Goal: Participate in discussion

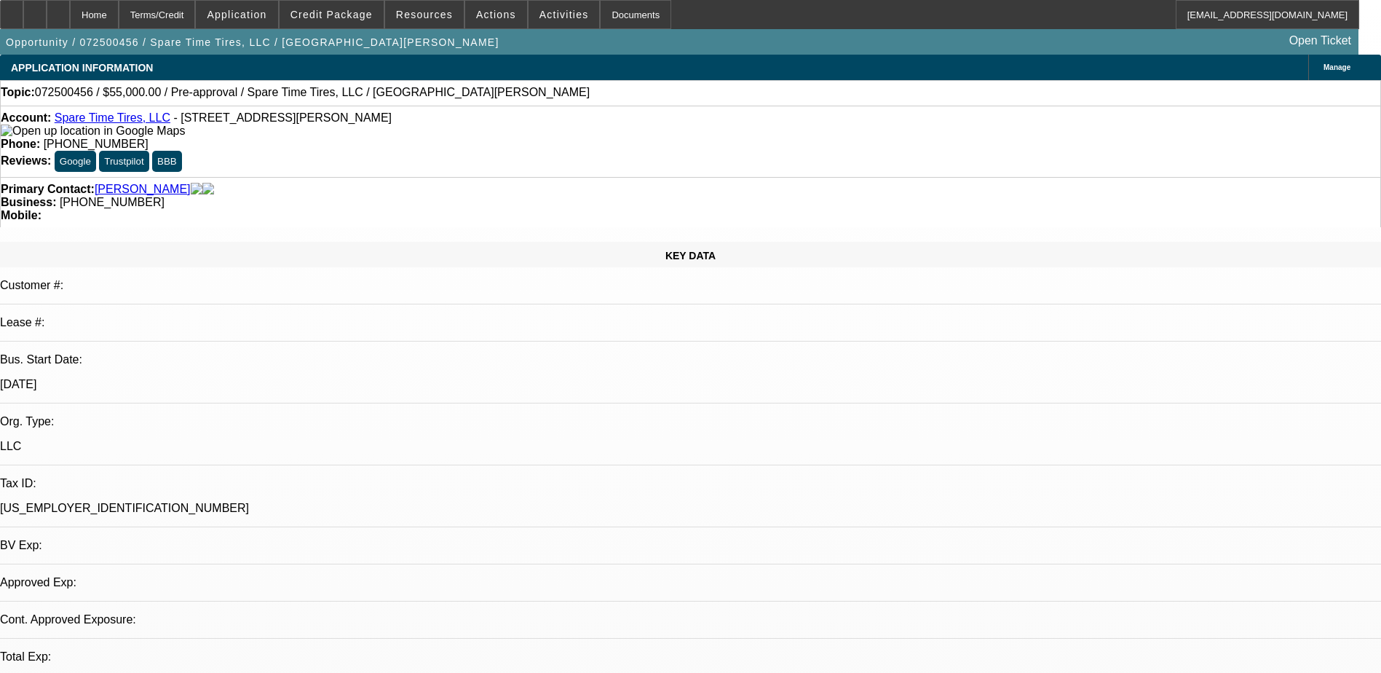
select select "0"
select select "2"
select select "0.1"
select select "1"
select select "2"
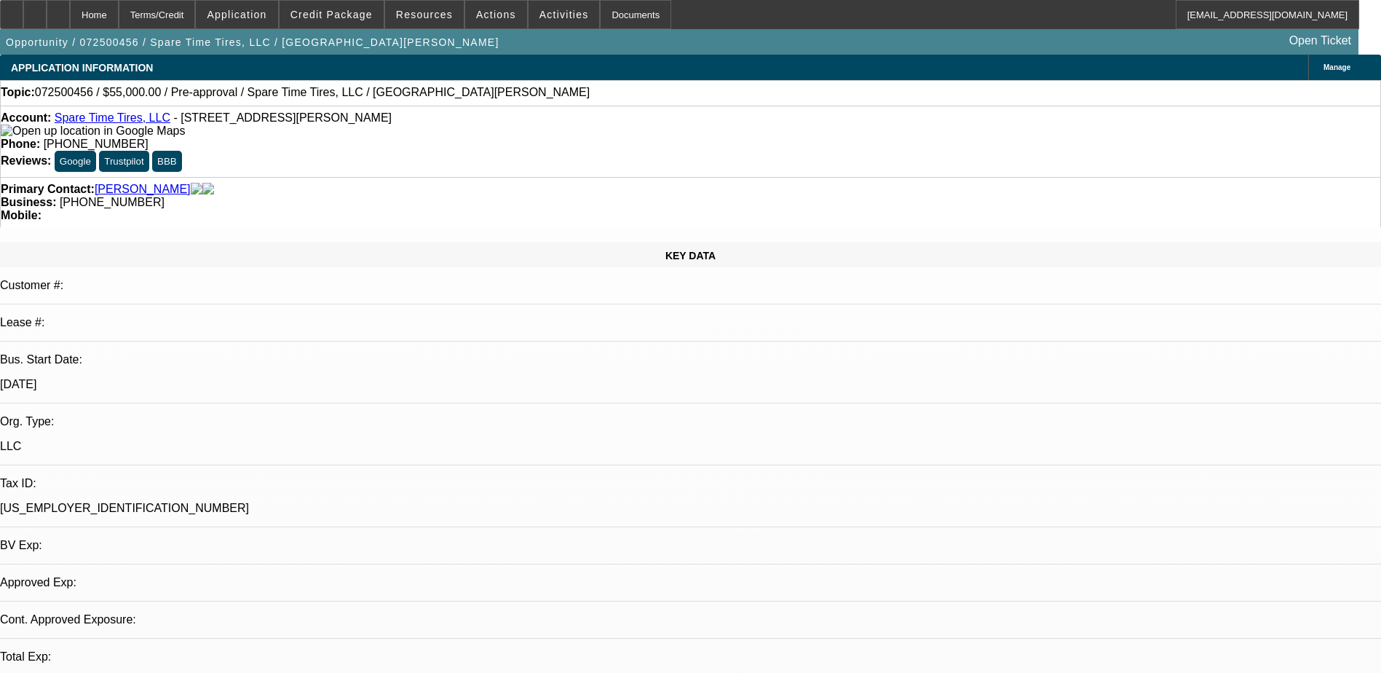
select select "4"
drag, startPoint x: 1151, startPoint y: 508, endPoint x: 1219, endPoint y: 507, distance: 67.7
drag, startPoint x: 1219, startPoint y: 507, endPoint x: 1131, endPoint y: 517, distance: 88.6
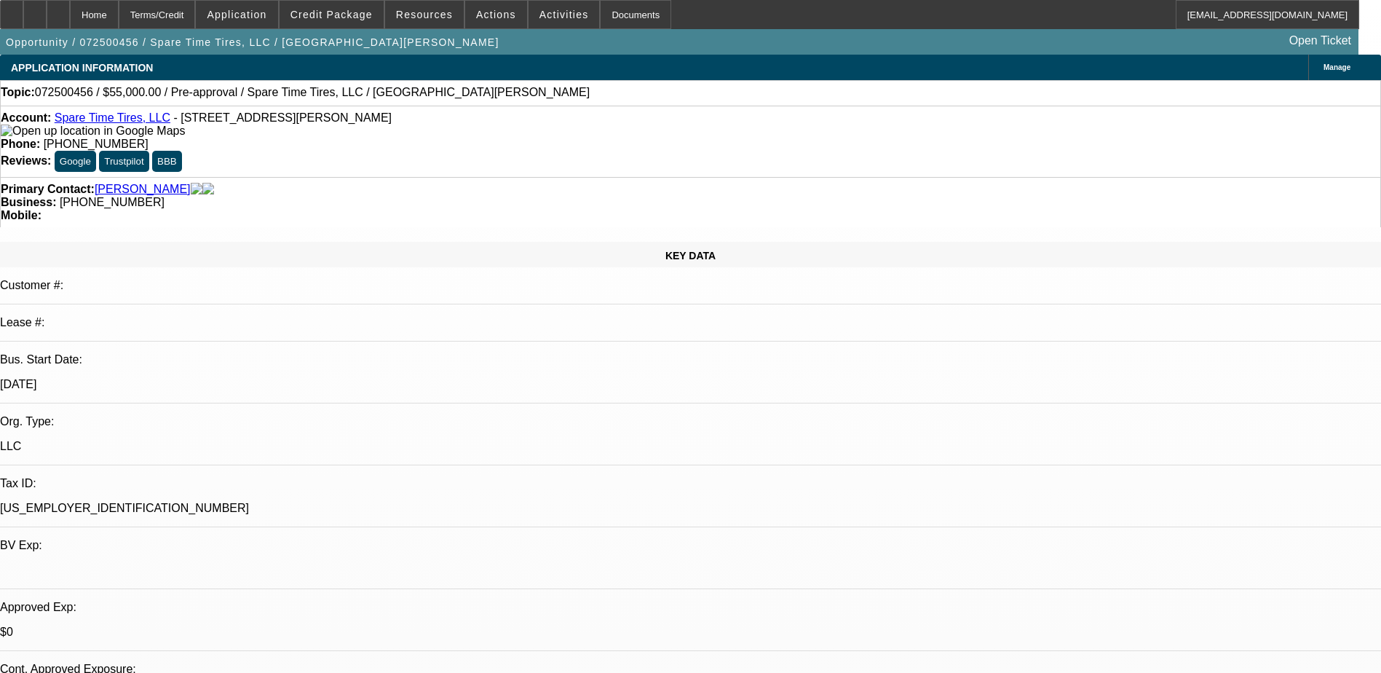
drag, startPoint x: 1082, startPoint y: 518, endPoint x: 1197, endPoint y: 518, distance: 115.7
drag, startPoint x: 1197, startPoint y: 518, endPoint x: 1143, endPoint y: 525, distance: 55.0
drag, startPoint x: 1045, startPoint y: 528, endPoint x: 1113, endPoint y: 528, distance: 67.7
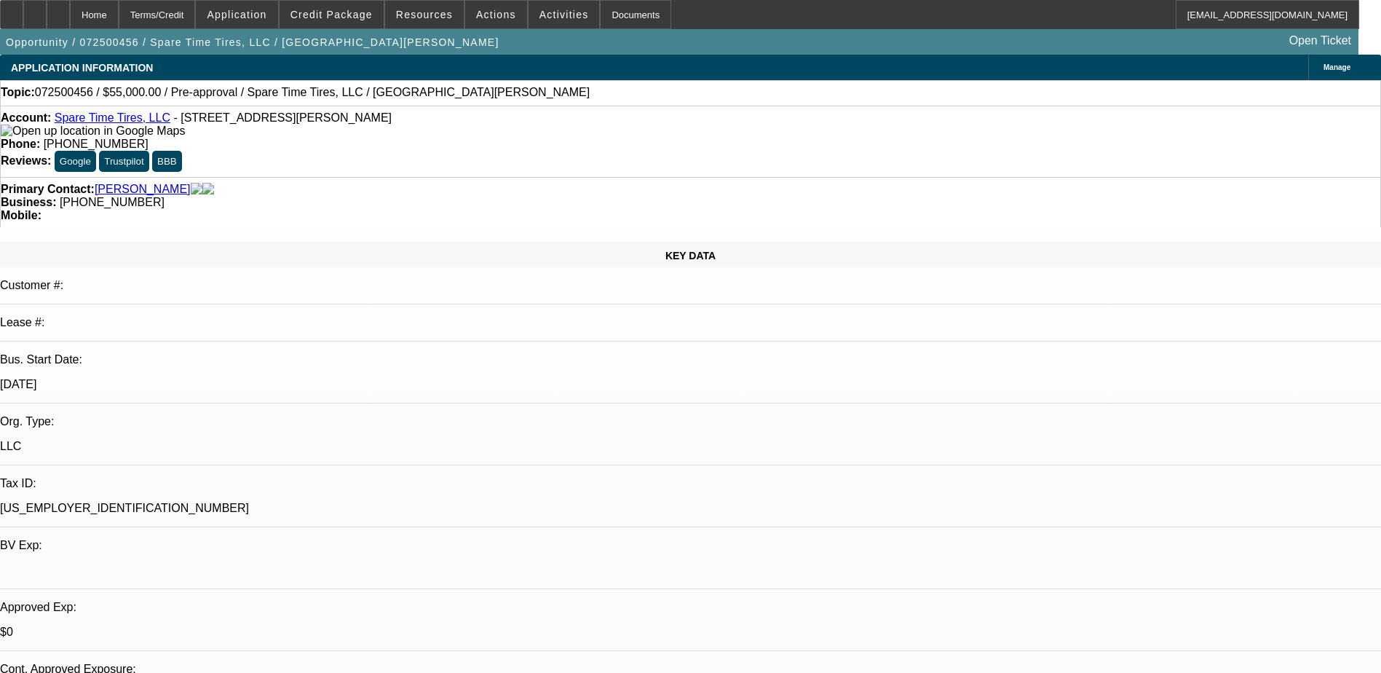
drag, startPoint x: 1113, startPoint y: 528, endPoint x: 1071, endPoint y: 497, distance: 52.1
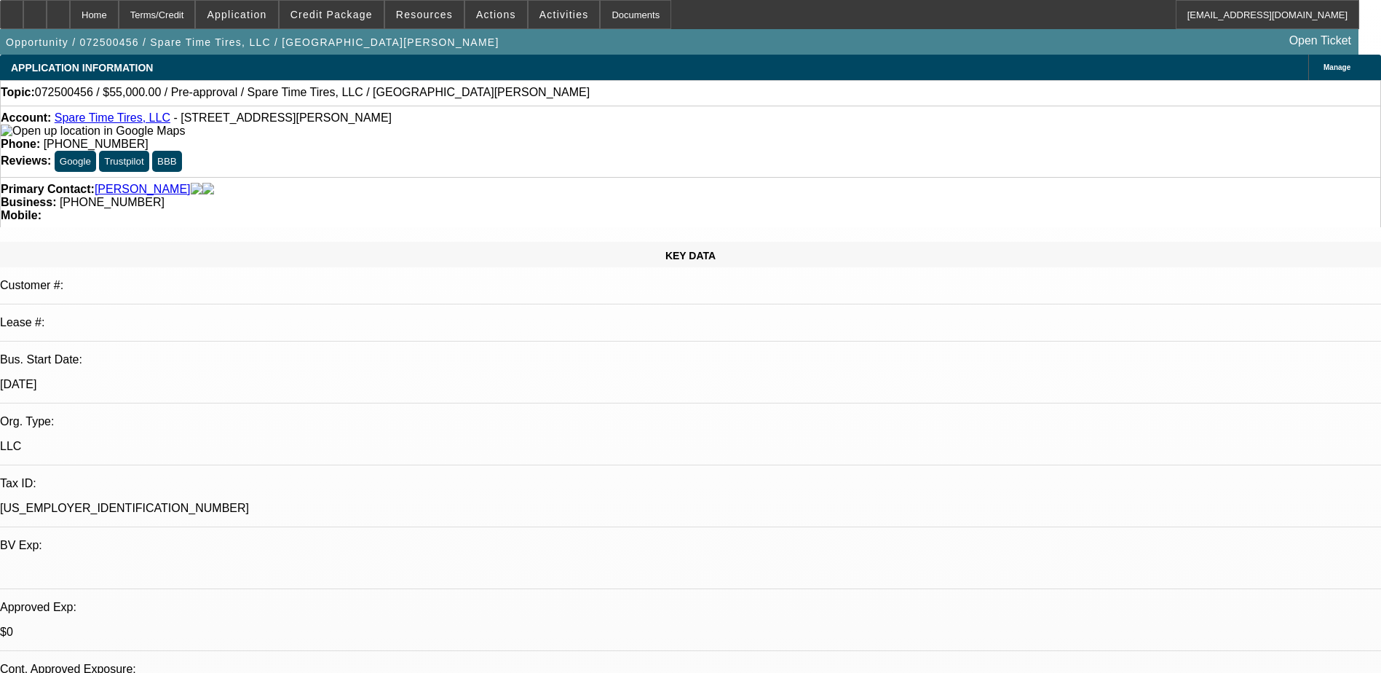
drag, startPoint x: 1050, startPoint y: 455, endPoint x: 1068, endPoint y: 460, distance: 18.2
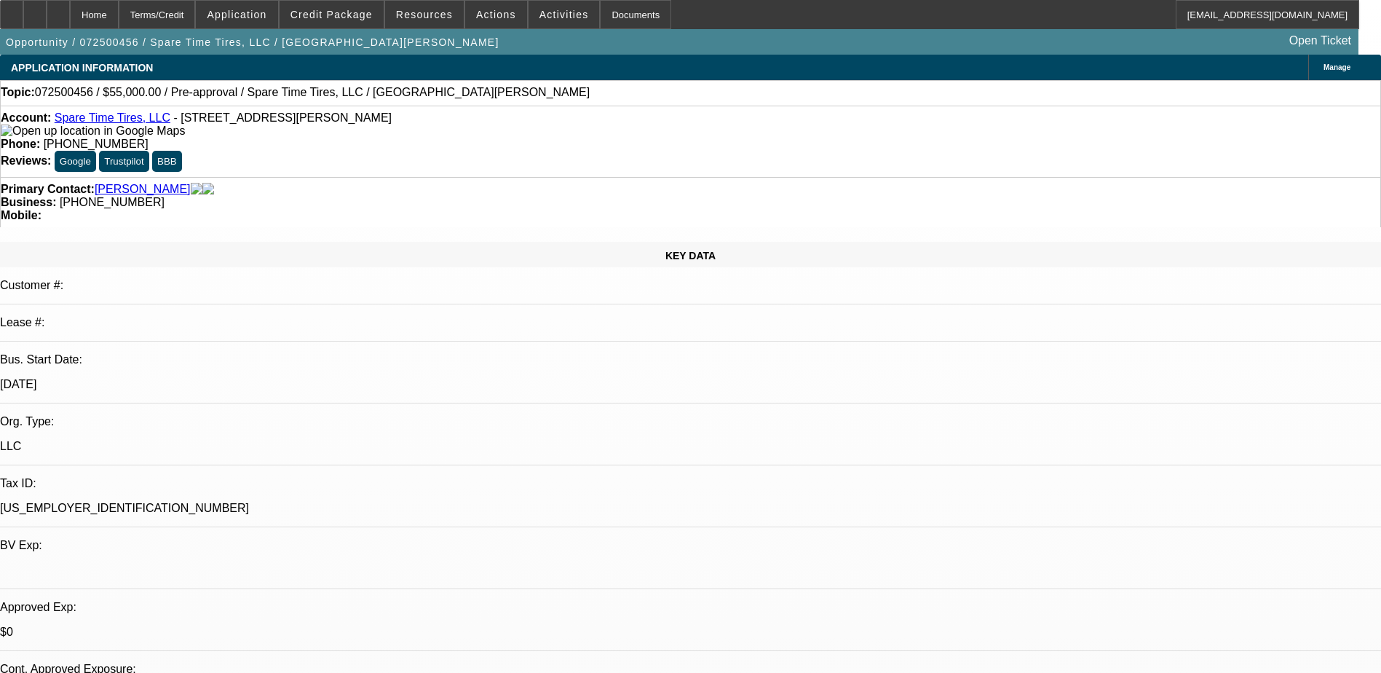
drag, startPoint x: 1138, startPoint y: 458, endPoint x: 1086, endPoint y: 461, distance: 51.8
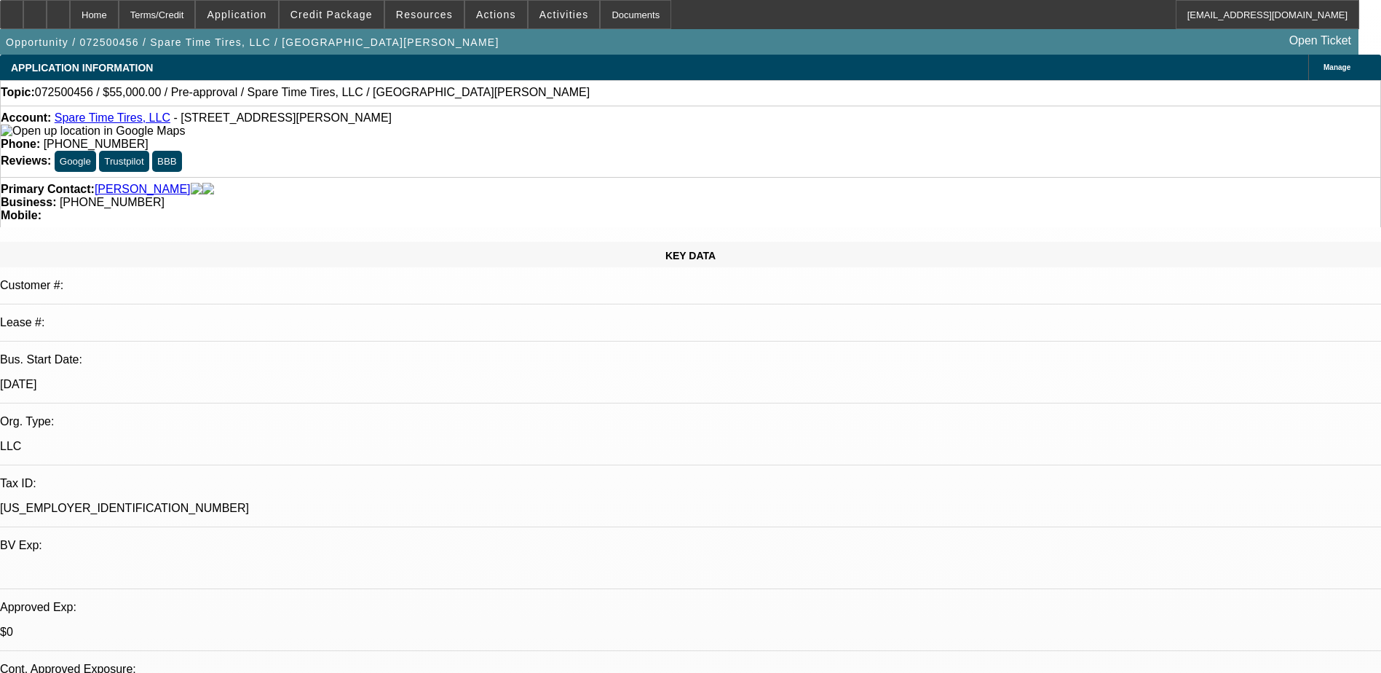
drag, startPoint x: 1068, startPoint y: 435, endPoint x: 1065, endPoint y: 448, distance: 13.6
